Goal: Information Seeking & Learning: Find specific page/section

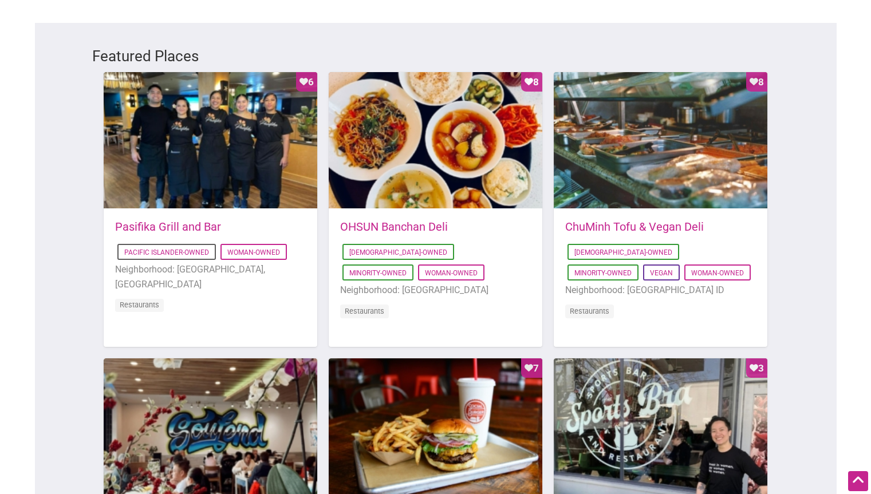
scroll to position [630, 0]
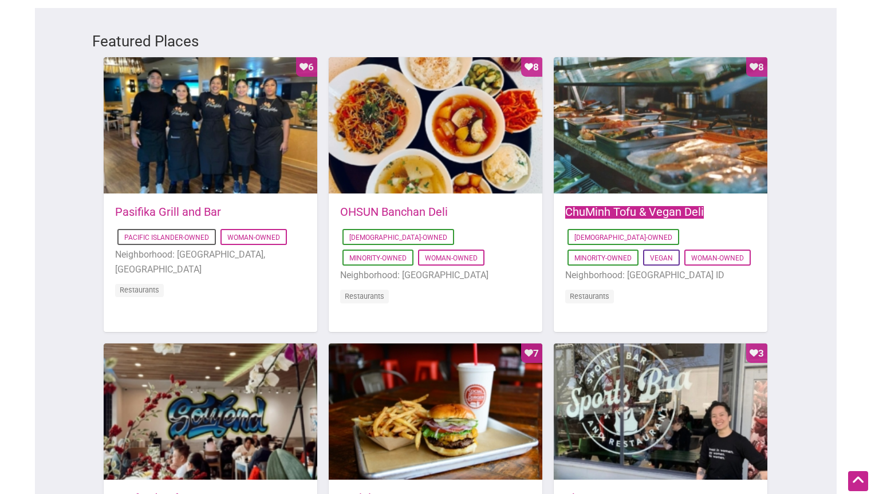
click at [612, 205] on link "ChuMinh Tofu & Vegan Deli" at bounding box center [634, 212] width 139 height 14
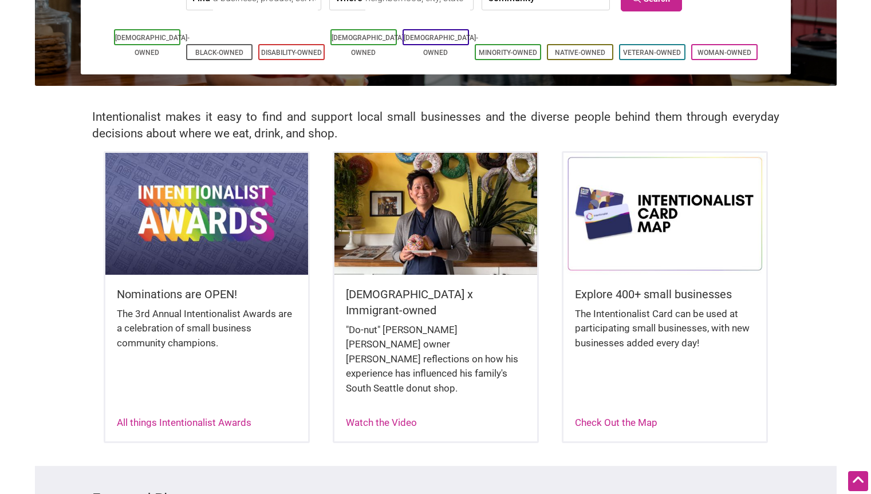
scroll to position [0, 0]
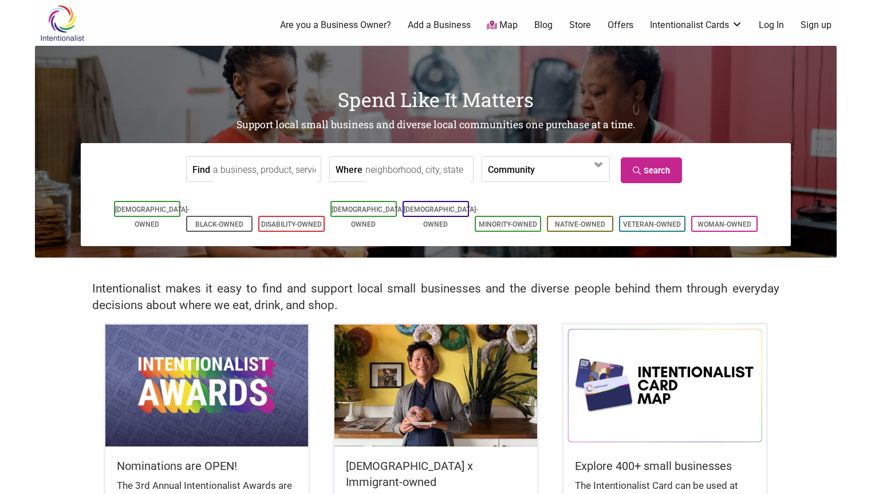
click at [392, 167] on input "Where" at bounding box center [417, 170] width 105 height 26
type input "Seattle, WA, USA"
click at [647, 164] on link "Search" at bounding box center [650, 170] width 61 height 26
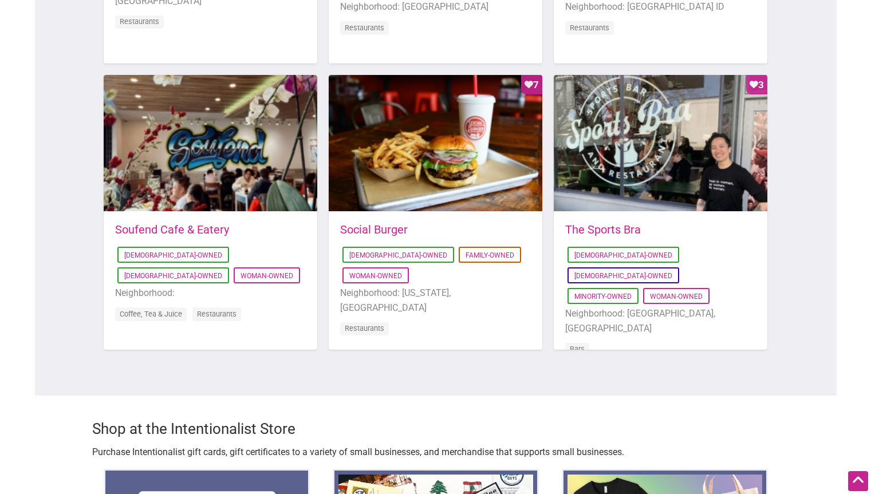
scroll to position [916, 0]
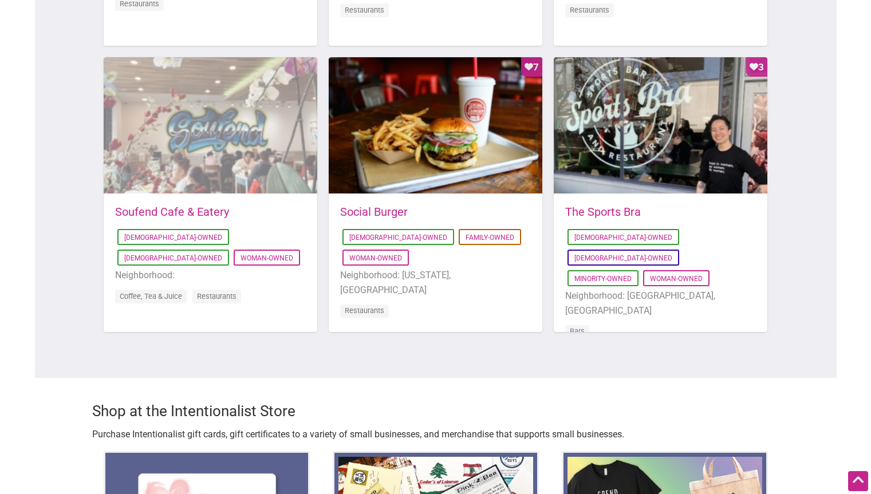
click at [208, 89] on div at bounding box center [211, 125] width 214 height 137
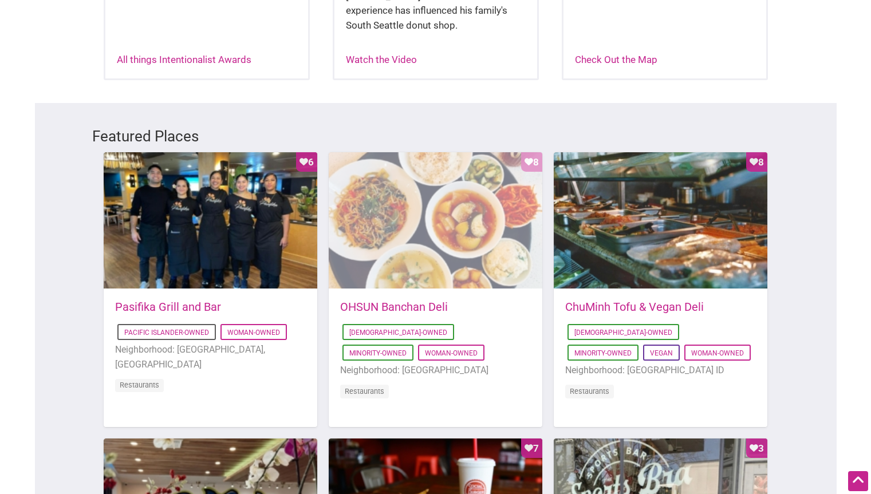
scroll to position [515, 0]
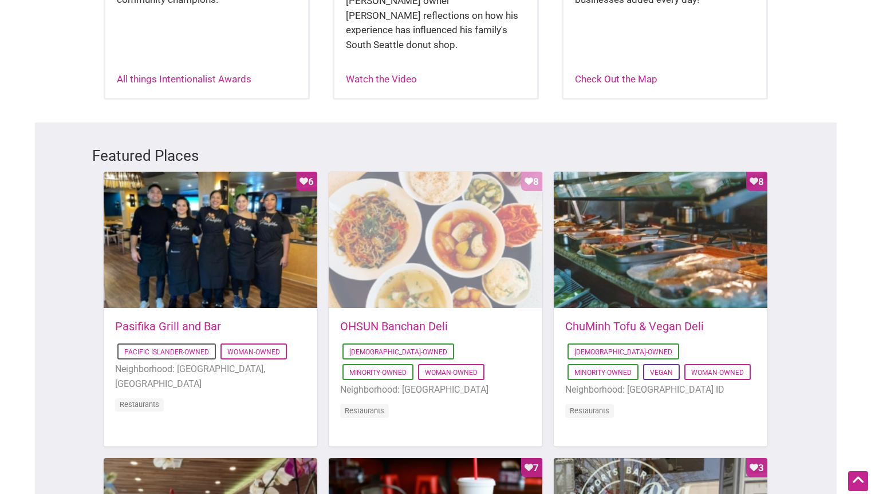
click at [425, 191] on div "Favorite Count 8" at bounding box center [436, 240] width 214 height 137
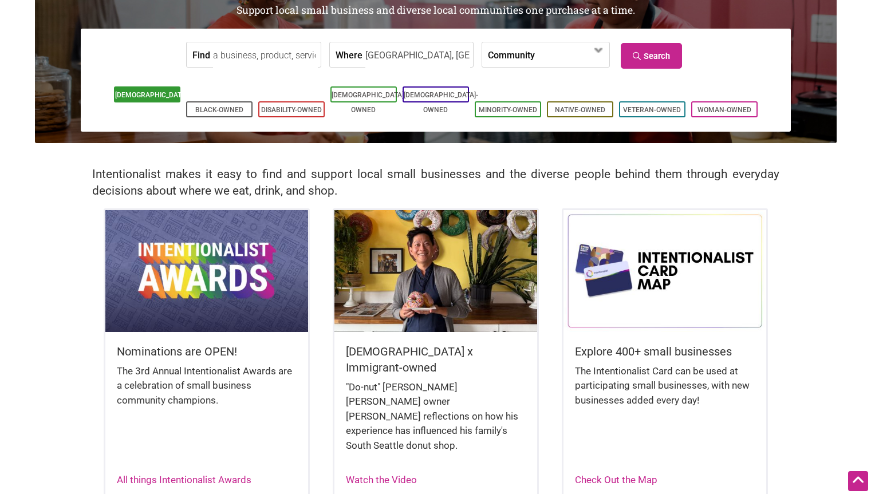
scroll to position [0, 0]
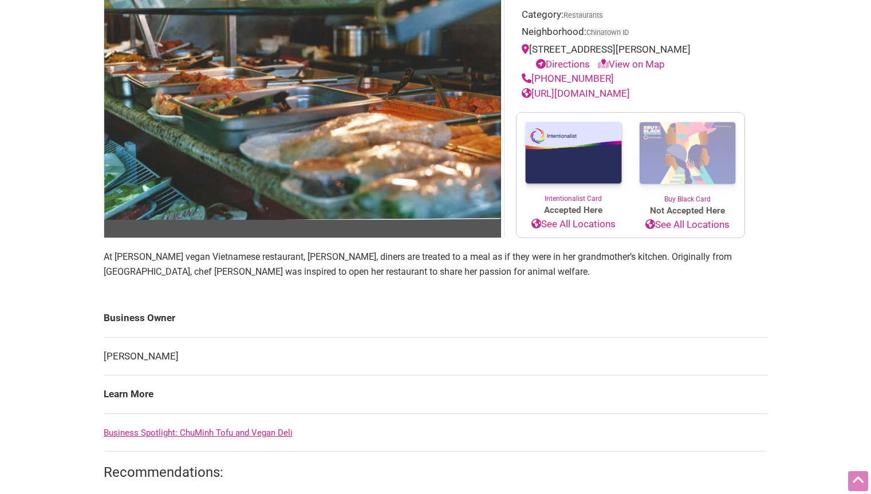
scroll to position [172, 0]
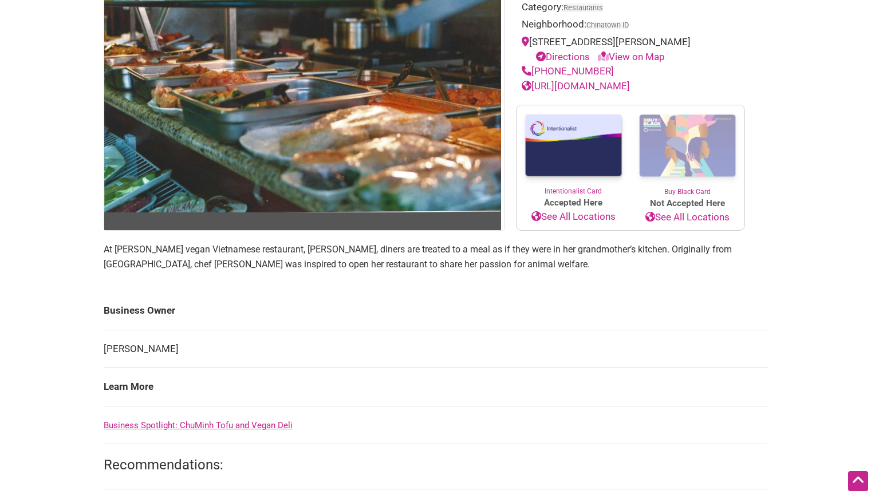
click at [614, 88] on link "https://www.chuminhtofu.com/" at bounding box center [575, 85] width 108 height 11
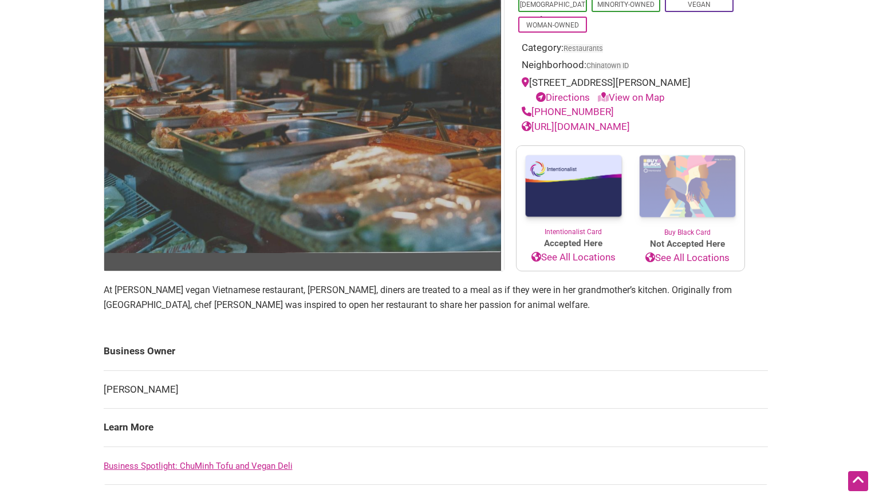
scroll to position [0, 0]
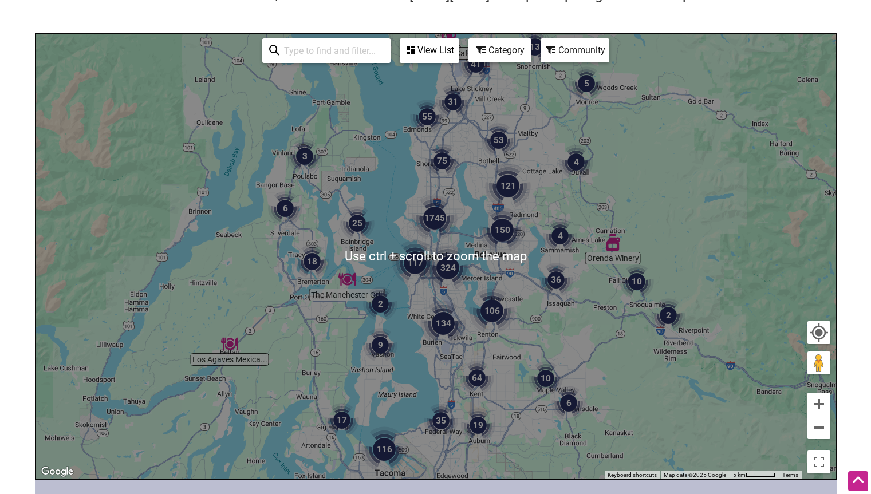
scroll to position [93, 0]
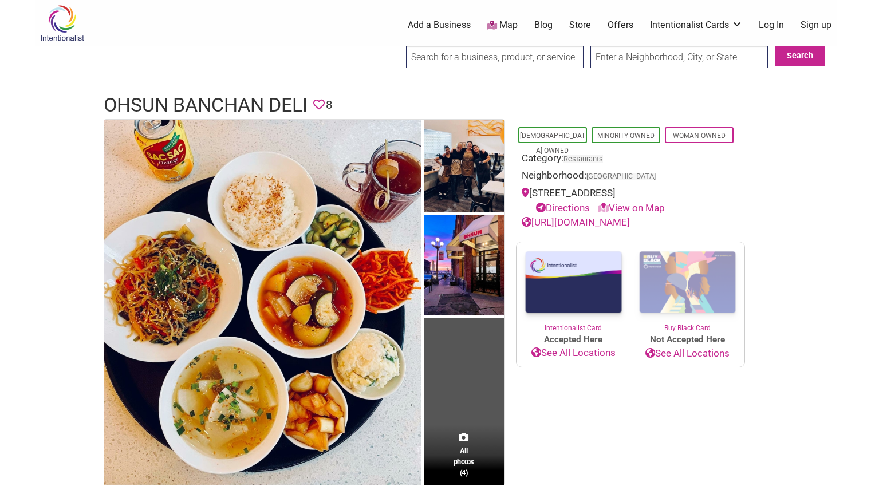
click at [574, 225] on link "[URL][DOMAIN_NAME]" at bounding box center [575, 221] width 108 height 11
